Goal: Task Accomplishment & Management: Use online tool/utility

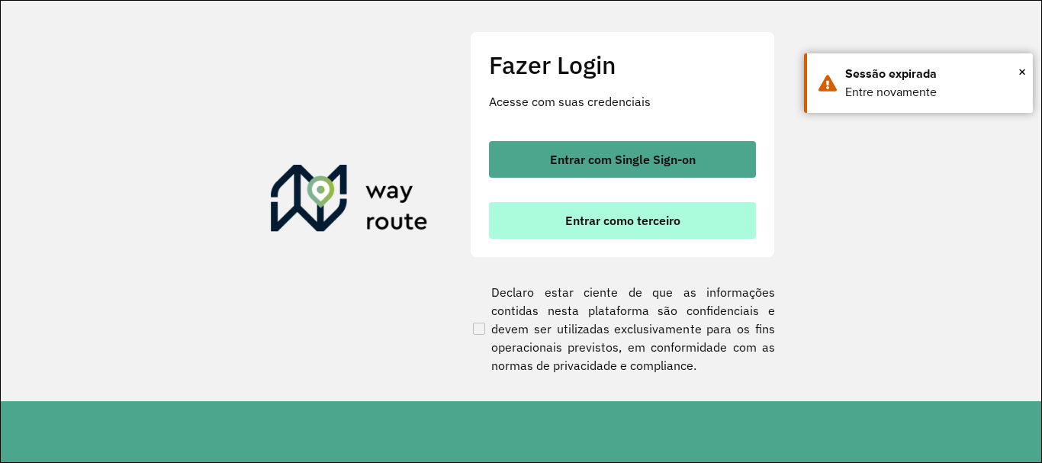
click at [609, 230] on button "Entrar como terceiro" at bounding box center [622, 220] width 267 height 37
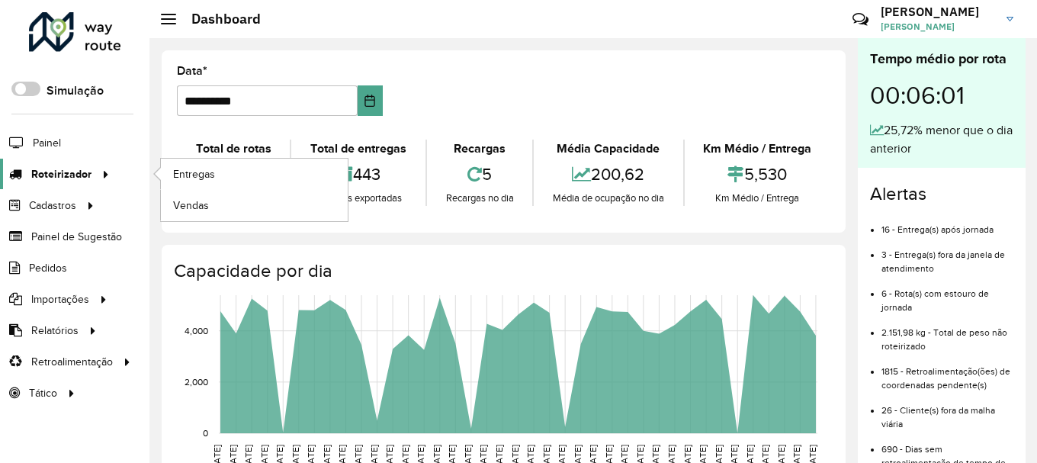
click at [69, 166] on span "Roteirizador" at bounding box center [61, 174] width 60 height 16
click at [194, 167] on span "Entregas" at bounding box center [194, 174] width 43 height 16
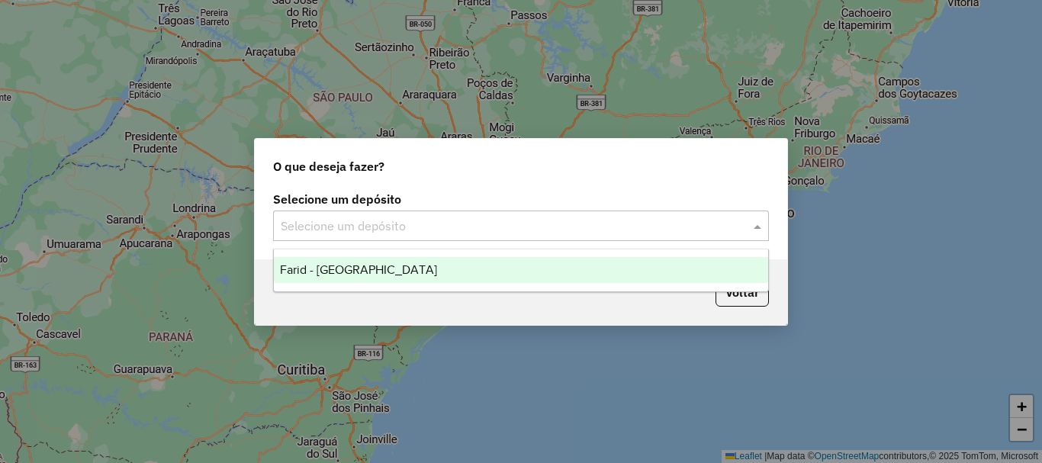
click at [415, 223] on input "text" at bounding box center [506, 226] width 450 height 18
click at [401, 267] on div "Farid - Ponte Nova" at bounding box center [521, 270] width 494 height 26
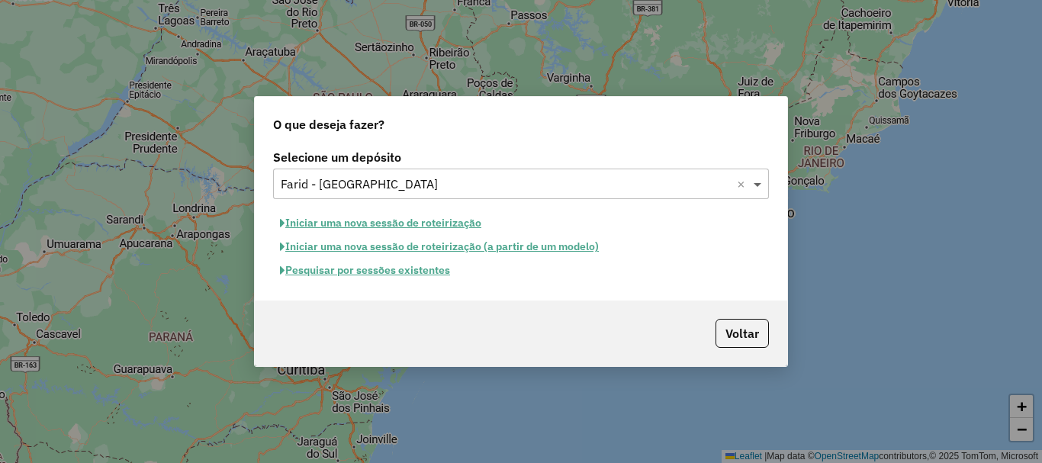
click at [756, 181] on span at bounding box center [759, 184] width 19 height 18
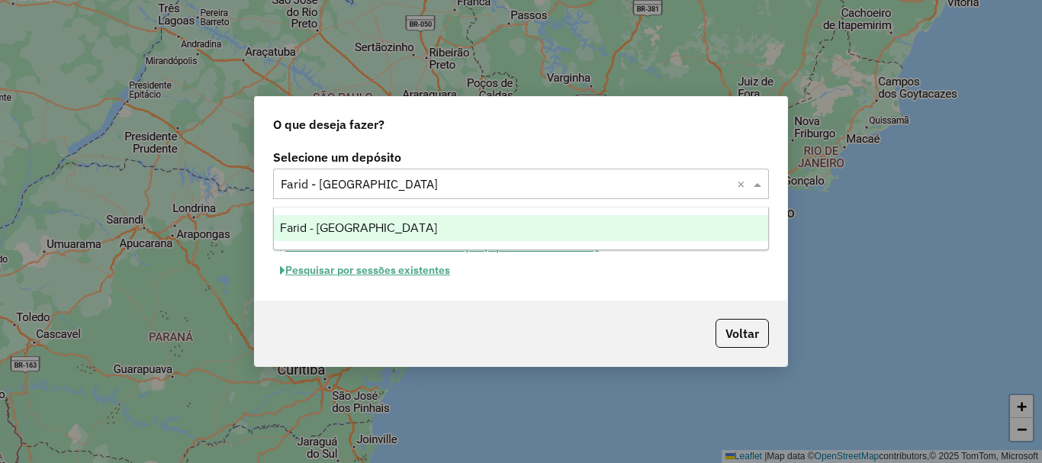
click at [708, 291] on div "Selecione um depósito Selecione um depósito × Farid - Ponte Nova × Iniciar uma …" at bounding box center [521, 223] width 532 height 155
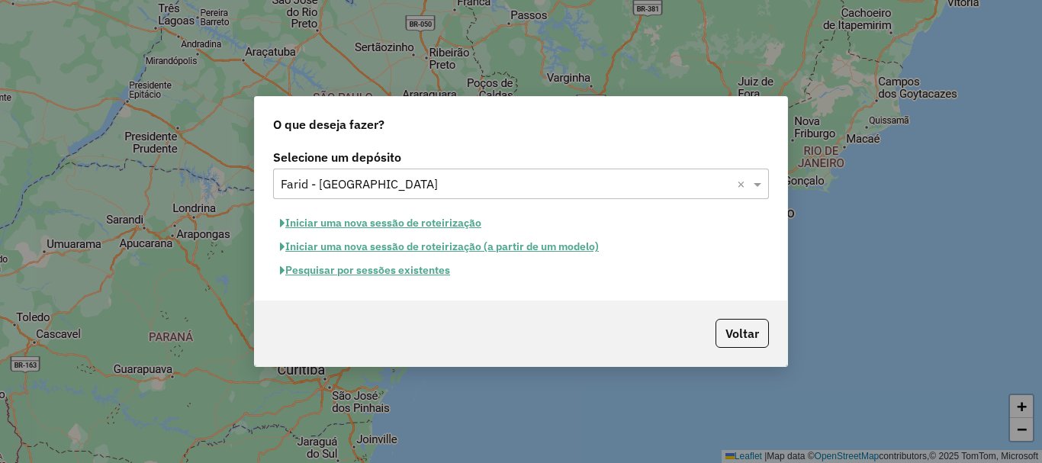
click at [369, 270] on button "Pesquisar por sessões existentes" at bounding box center [365, 271] width 184 height 24
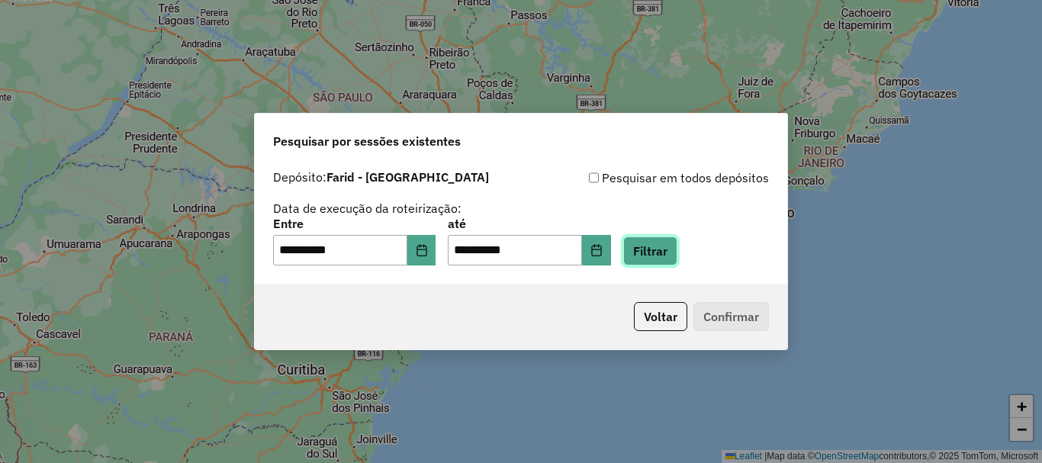
click at [674, 252] on button "Filtrar" at bounding box center [650, 250] width 54 height 29
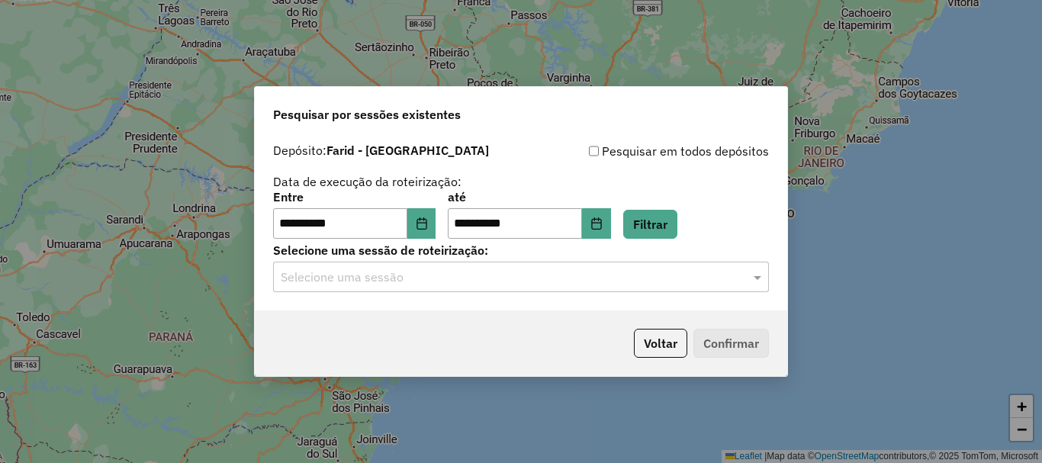
click at [570, 281] on input "text" at bounding box center [506, 277] width 450 height 18
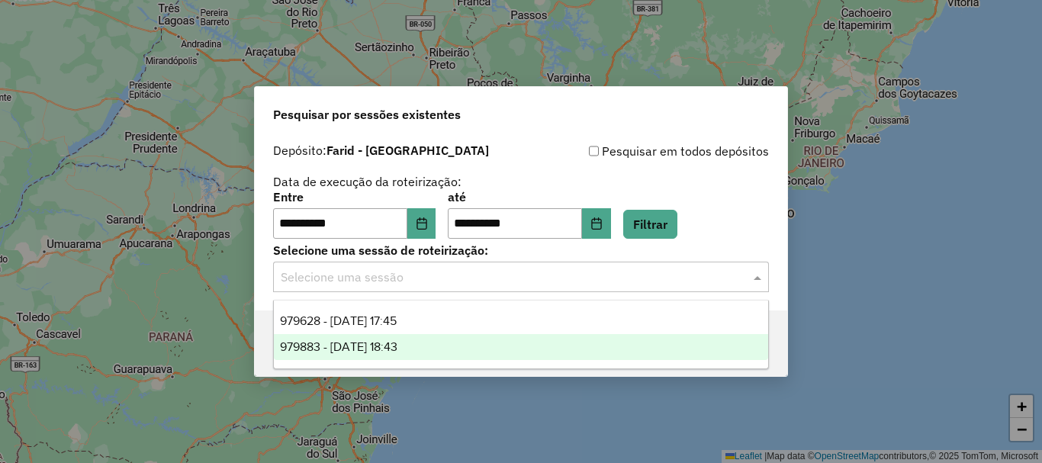
click at [445, 351] on div "979883 - 15/08/2025 18:43" at bounding box center [521, 347] width 494 height 26
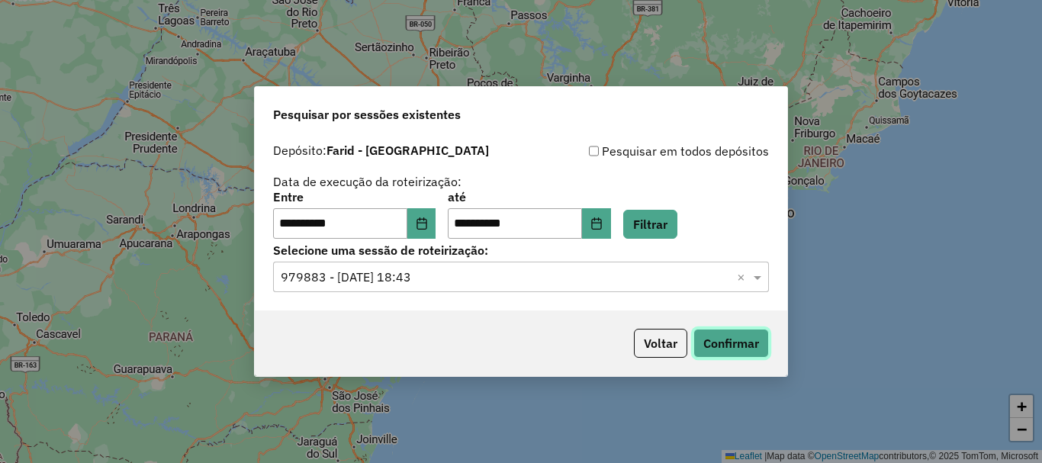
click at [745, 342] on button "Confirmar" at bounding box center [730, 343] width 75 height 29
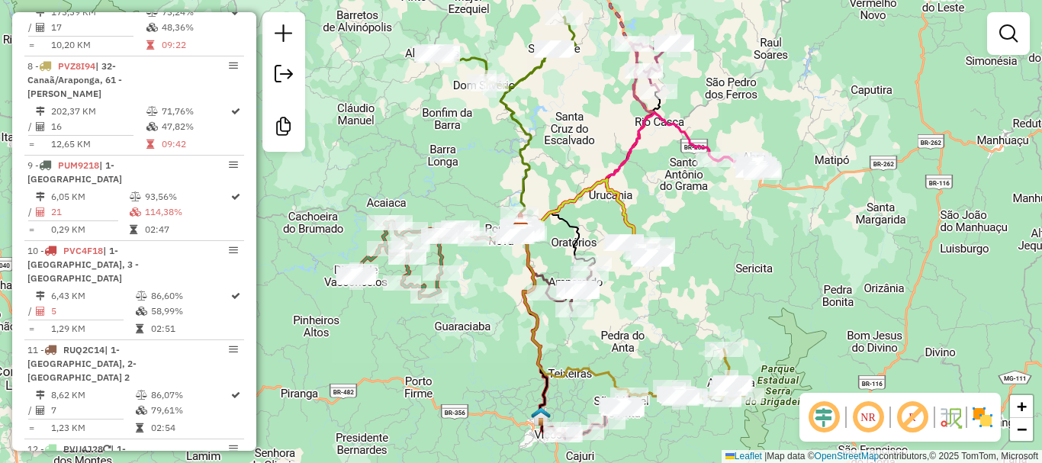
scroll to position [1132, 0]
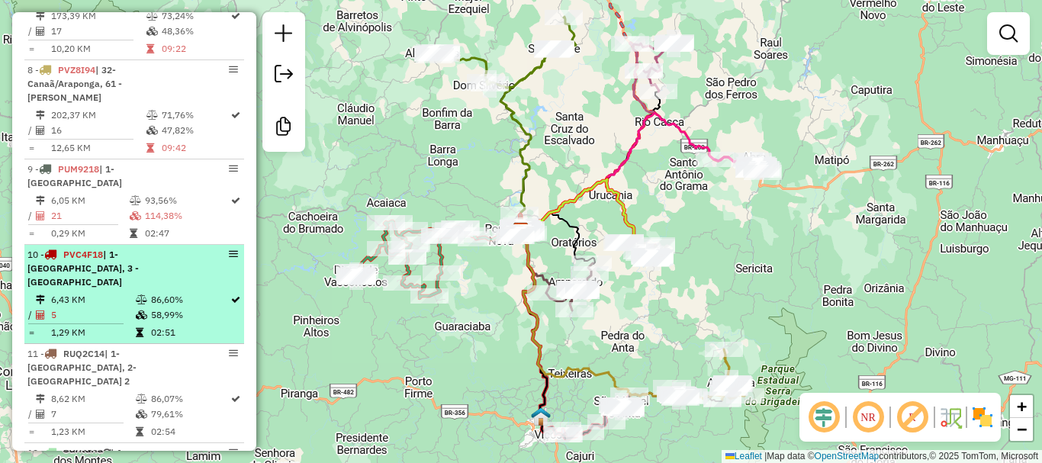
click at [99, 262] on span "| 1-[GEOGRAPHIC_DATA], 3 - [GEOGRAPHIC_DATA]" at bounding box center [82, 268] width 111 height 39
select select "**********"
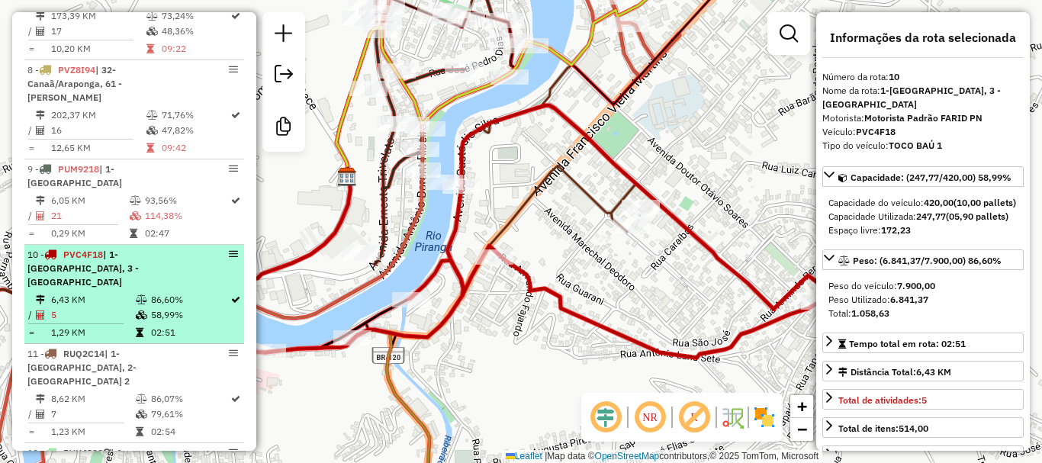
scroll to position [1056, 0]
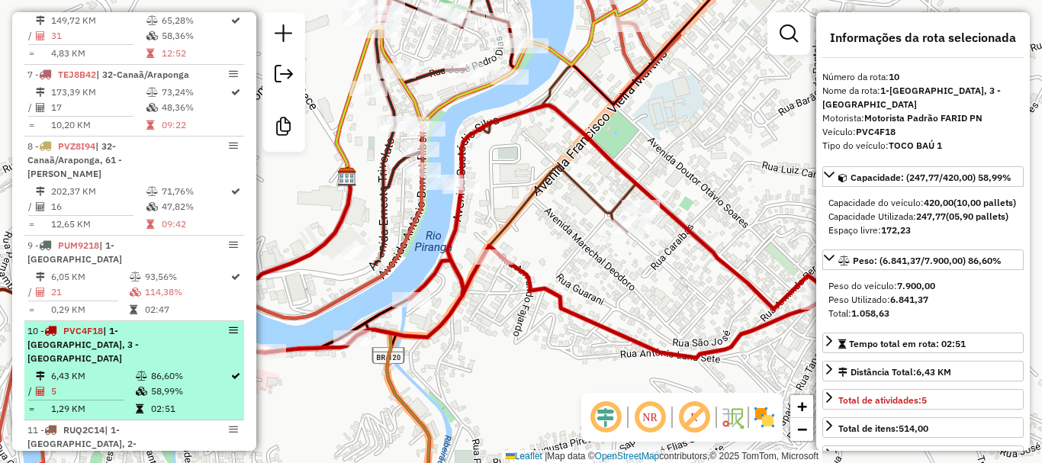
drag, startPoint x: 227, startPoint y: 246, endPoint x: 164, endPoint y: 347, distance: 118.9
click at [139, 347] on span "| 1-[GEOGRAPHIC_DATA], 3 - [GEOGRAPHIC_DATA]" at bounding box center [82, 344] width 111 height 39
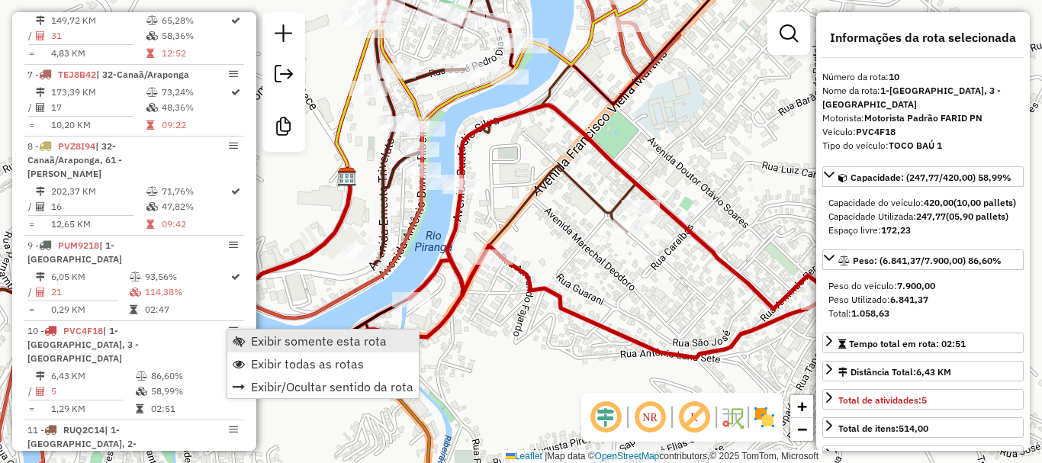
click at [275, 342] on span "Exibir somente esta rota" at bounding box center [319, 341] width 136 height 12
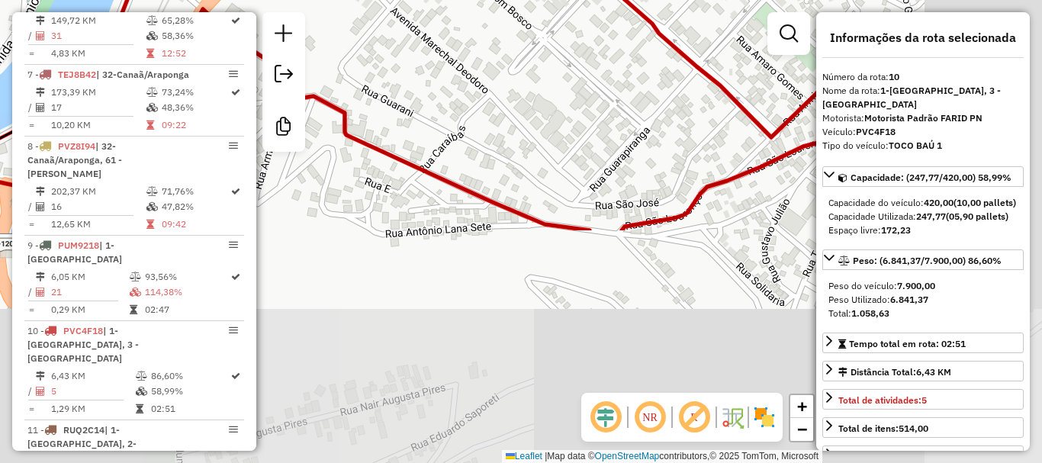
drag, startPoint x: 630, startPoint y: 288, endPoint x: 257, endPoint y: 21, distance: 459.0
click at [257, 21] on div "Janela de atendimento Grade de atendimento Capacidade Transportadoras Veículos …" at bounding box center [521, 231] width 1042 height 463
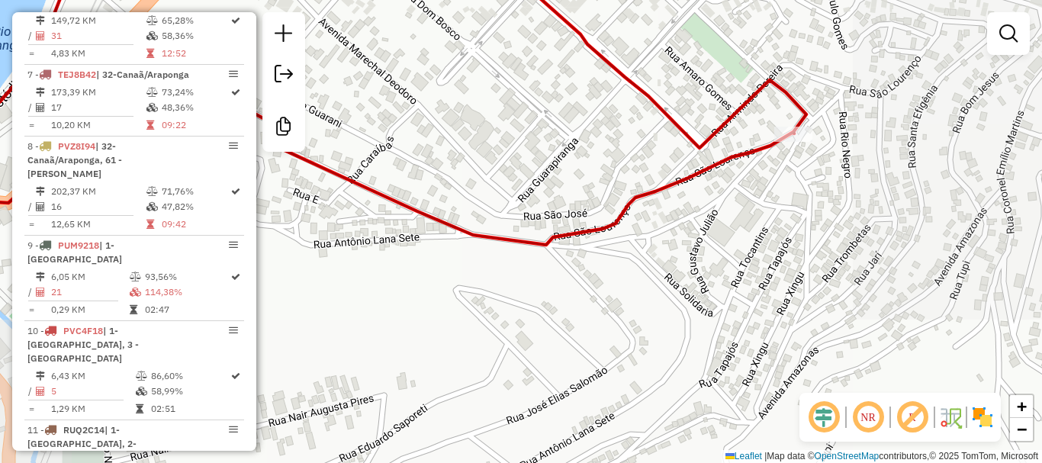
drag, startPoint x: 257, startPoint y: 21, endPoint x: 241, endPoint y: 21, distance: 16.0
click at [241, 21] on hb-router-mapa "Informações da Sessão 979883 - [DATE] Criação: [DATE] 18:43 Desbloquear Sessão …" at bounding box center [521, 231] width 1042 height 463
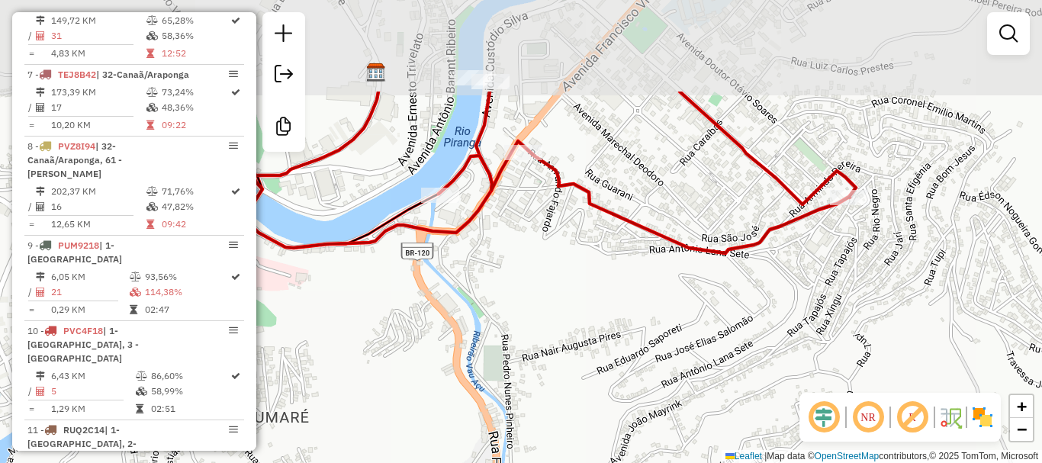
drag, startPoint x: 525, startPoint y: 221, endPoint x: 565, endPoint y: 381, distance: 165.0
click at [565, 381] on div "Janela de atendimento Grade de atendimento Capacidade Transportadoras Veículos …" at bounding box center [521, 231] width 1042 height 463
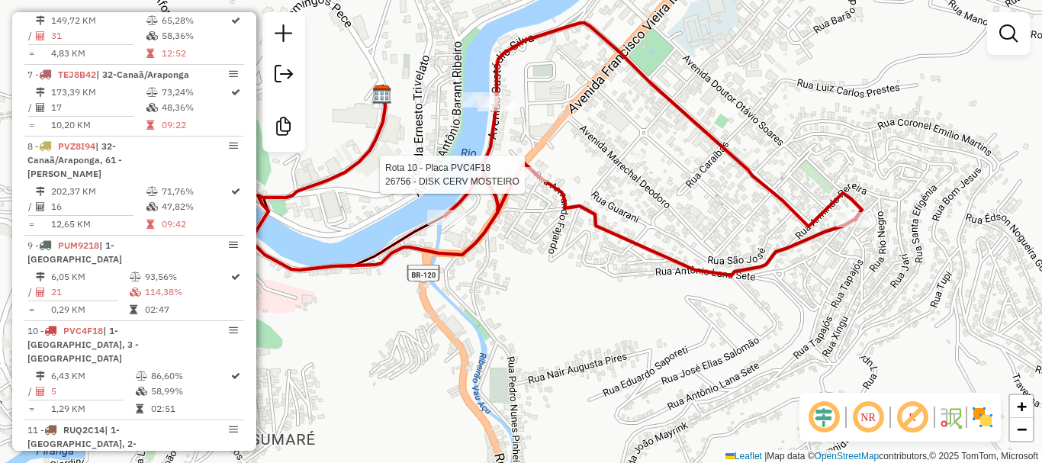
select select "**********"
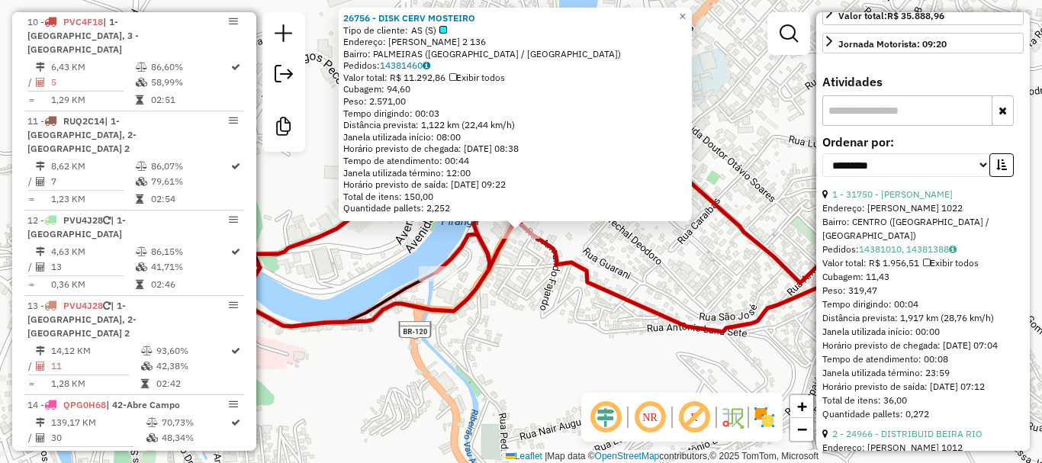
scroll to position [458, 0]
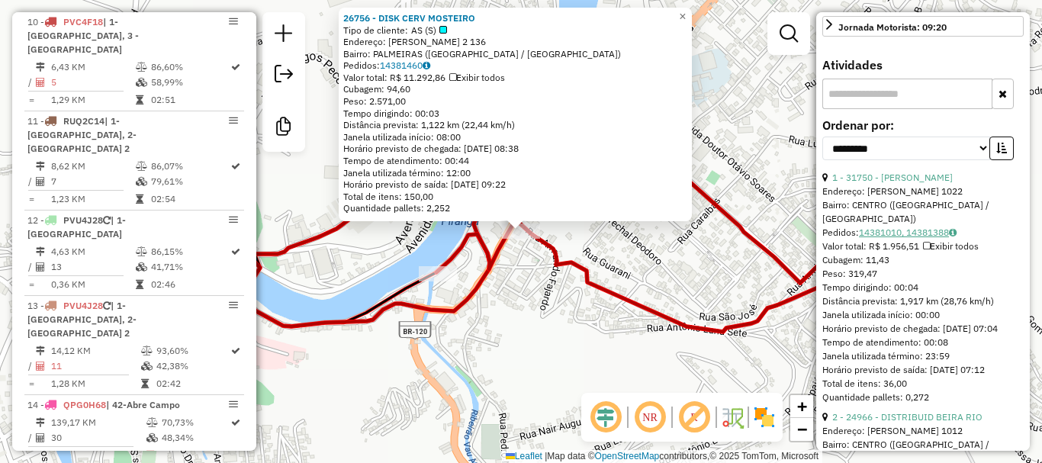
click at [909, 238] on link "14381010, 14381388" at bounding box center [908, 231] width 98 height 11
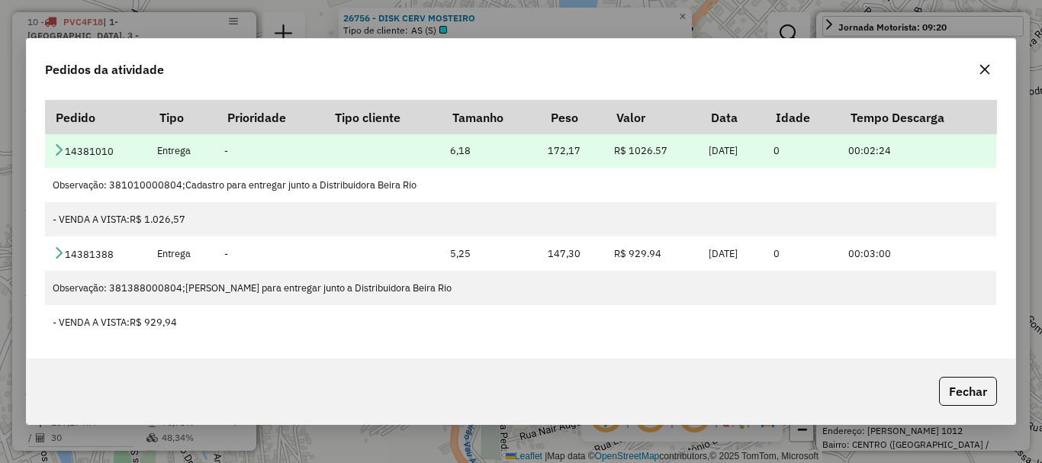
click at [64, 147] on icon at bounding box center [59, 149] width 12 height 12
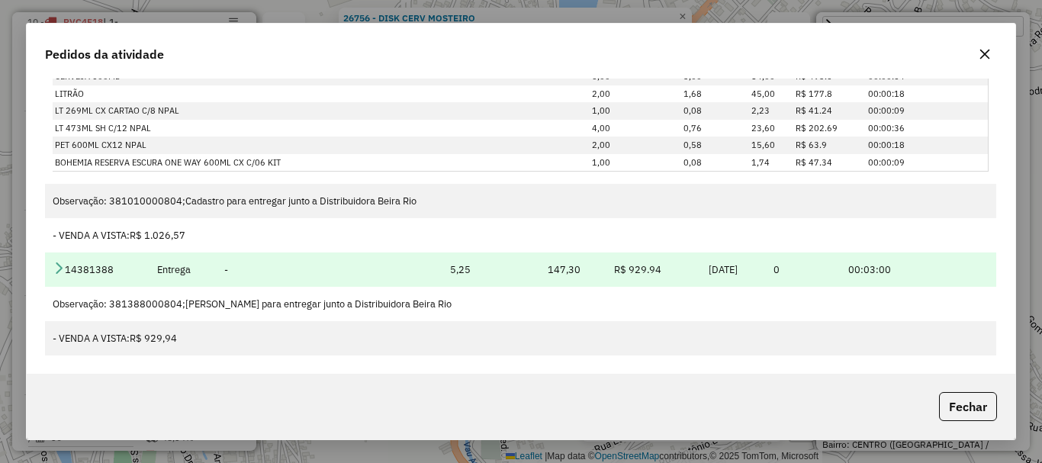
scroll to position [0, 0]
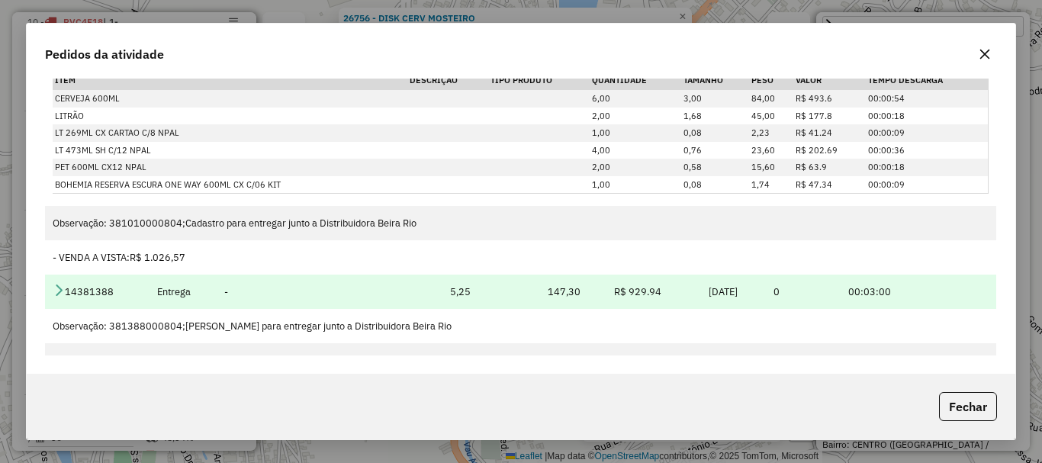
click at [53, 289] on icon at bounding box center [59, 290] width 12 height 12
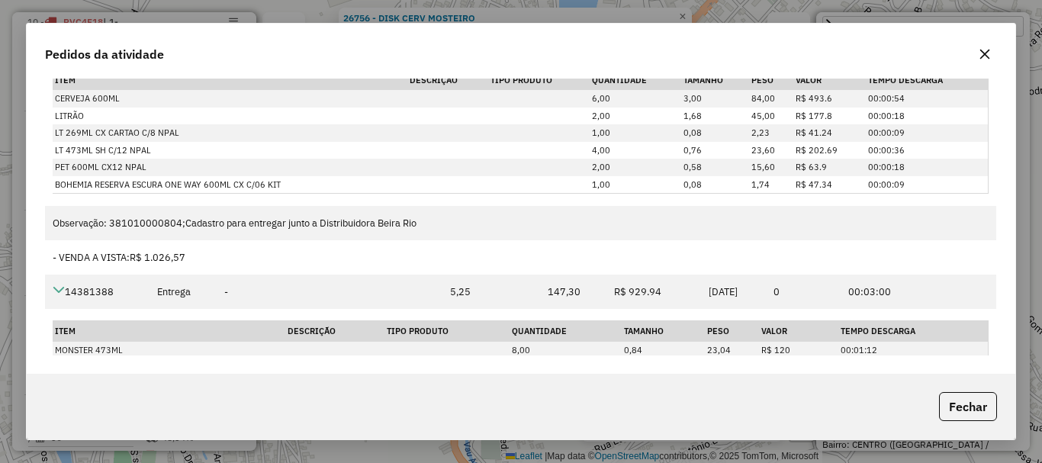
click at [985, 50] on icon "button" at bounding box center [984, 54] width 12 height 12
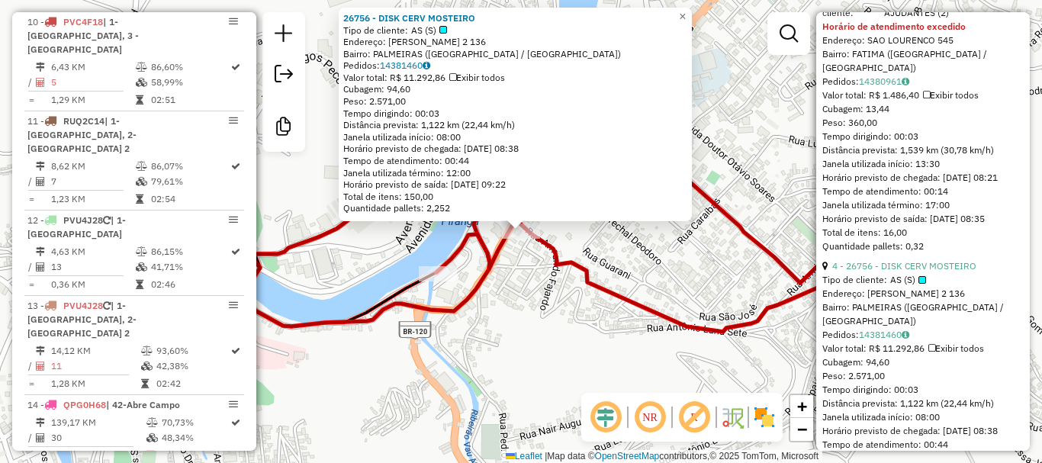
scroll to position [1220, 0]
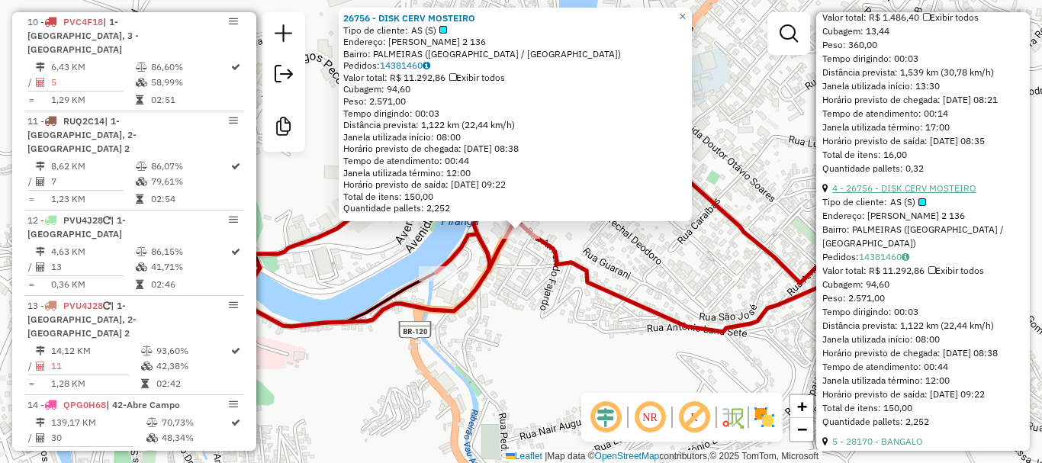
click at [938, 194] on link "4 - 26756 - DISK CERV MOSTEIRO" at bounding box center [904, 187] width 144 height 11
click at [409, 65] on link "14381460" at bounding box center [405, 64] width 50 height 11
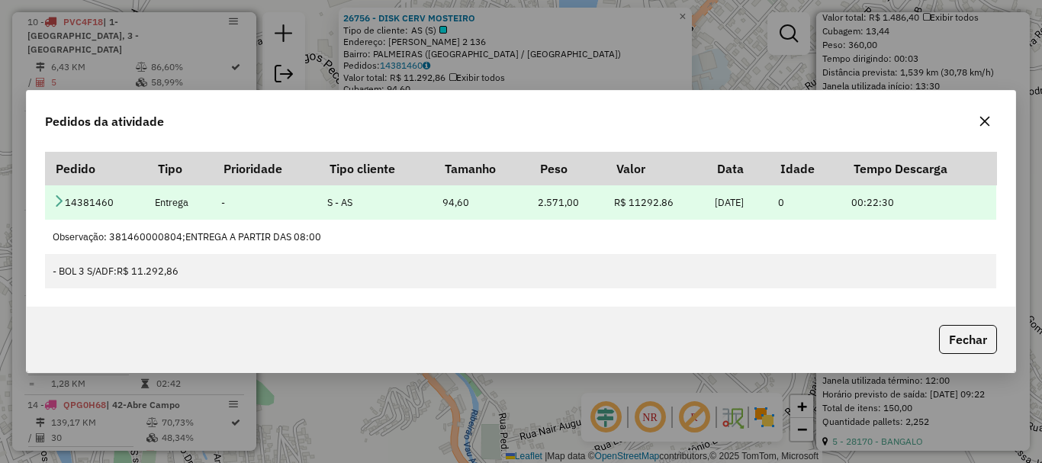
click at [59, 197] on icon at bounding box center [59, 200] width 12 height 12
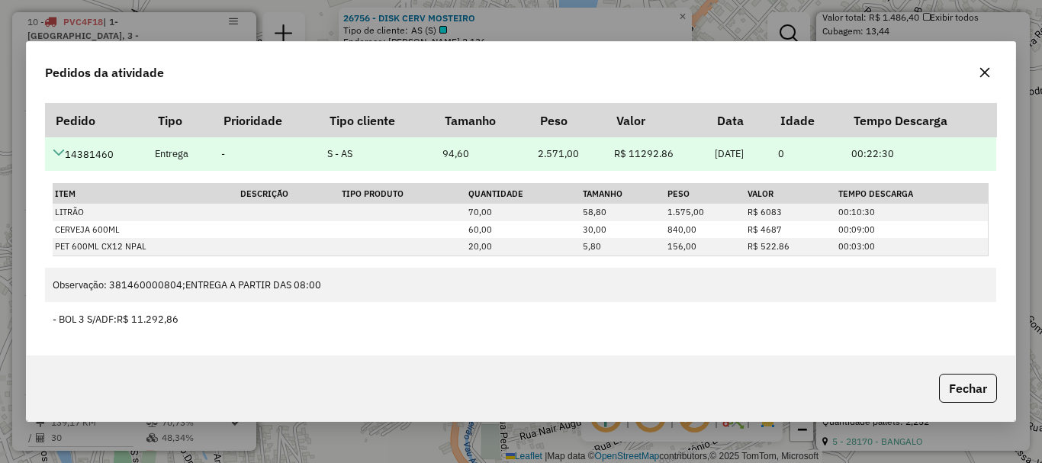
click at [59, 154] on icon at bounding box center [59, 152] width 12 height 12
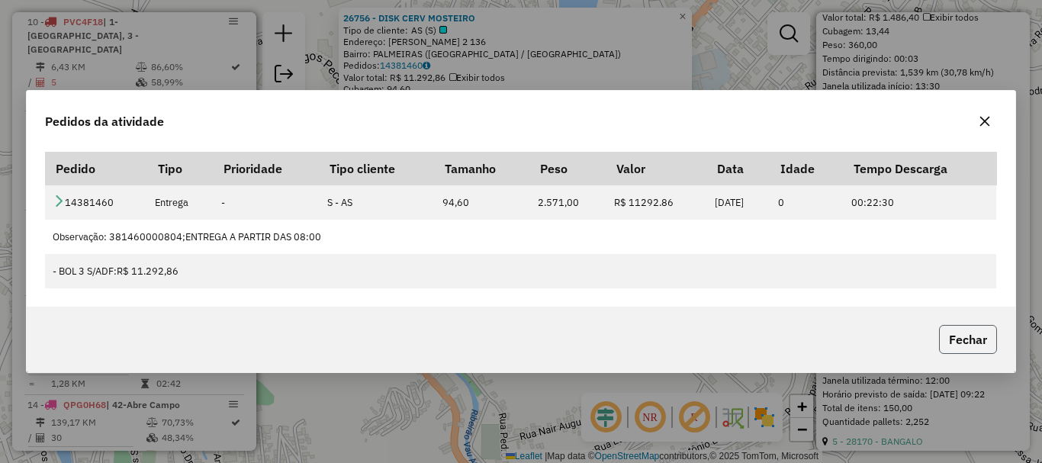
click at [959, 336] on button "Fechar" at bounding box center [968, 339] width 58 height 29
